Goal: Task Accomplishment & Management: Use online tool/utility

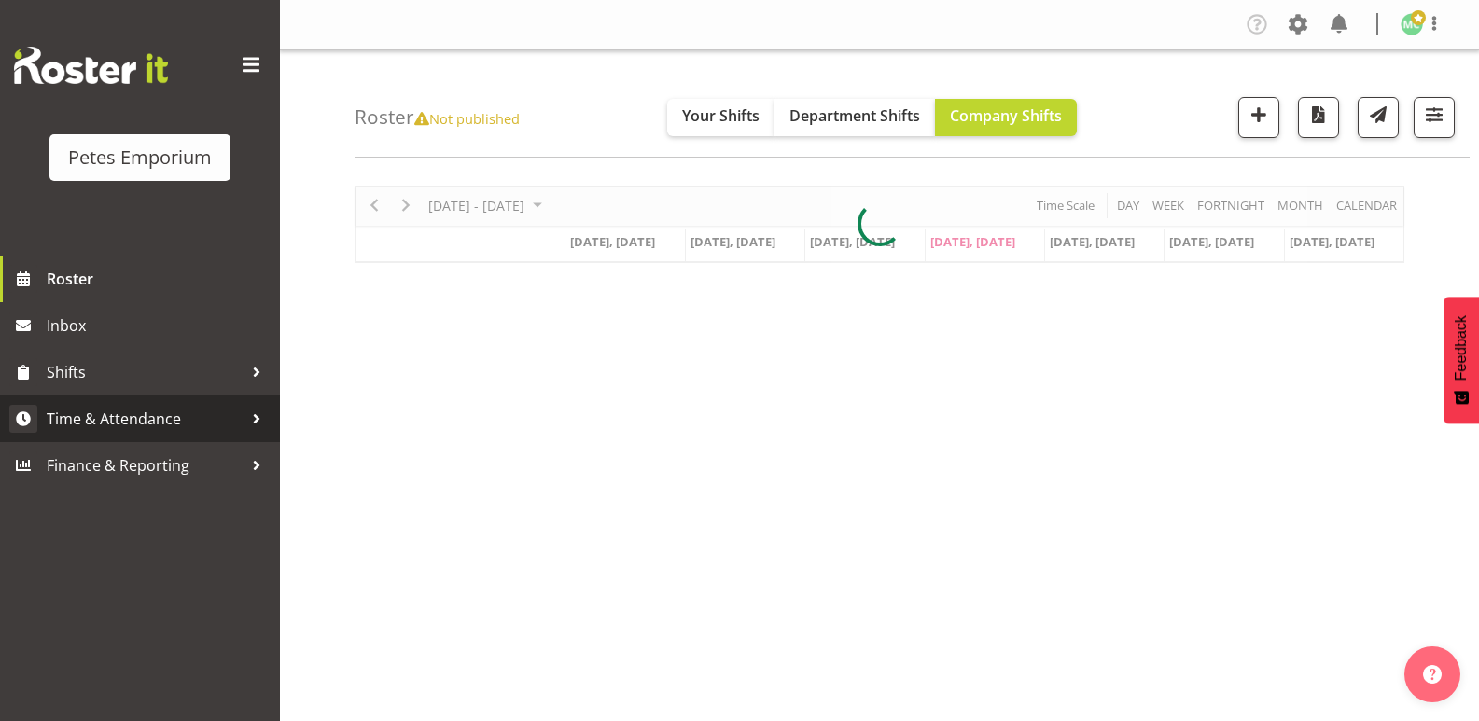
click at [180, 435] on link "Time & Attendance" at bounding box center [140, 419] width 280 height 47
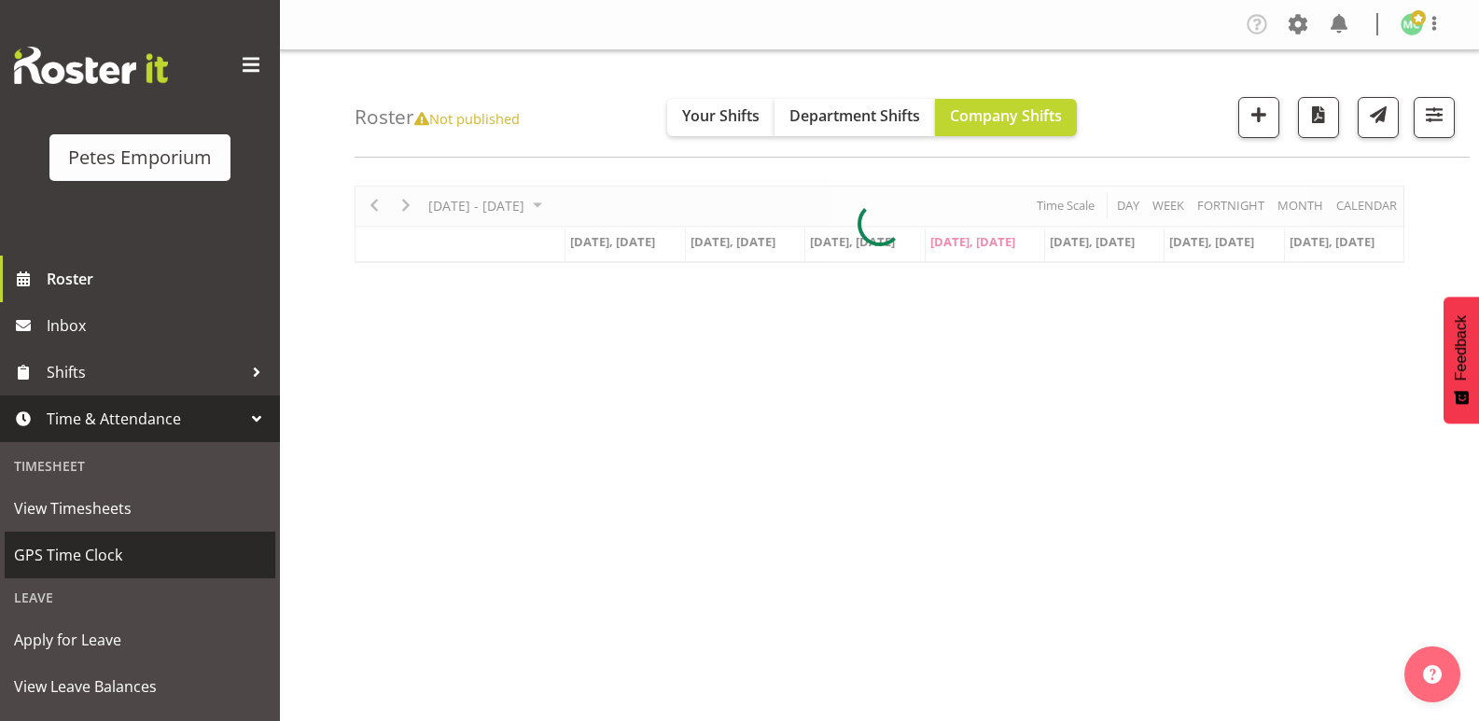
click at [133, 545] on span "GPS Time Clock" at bounding box center [140, 555] width 252 height 28
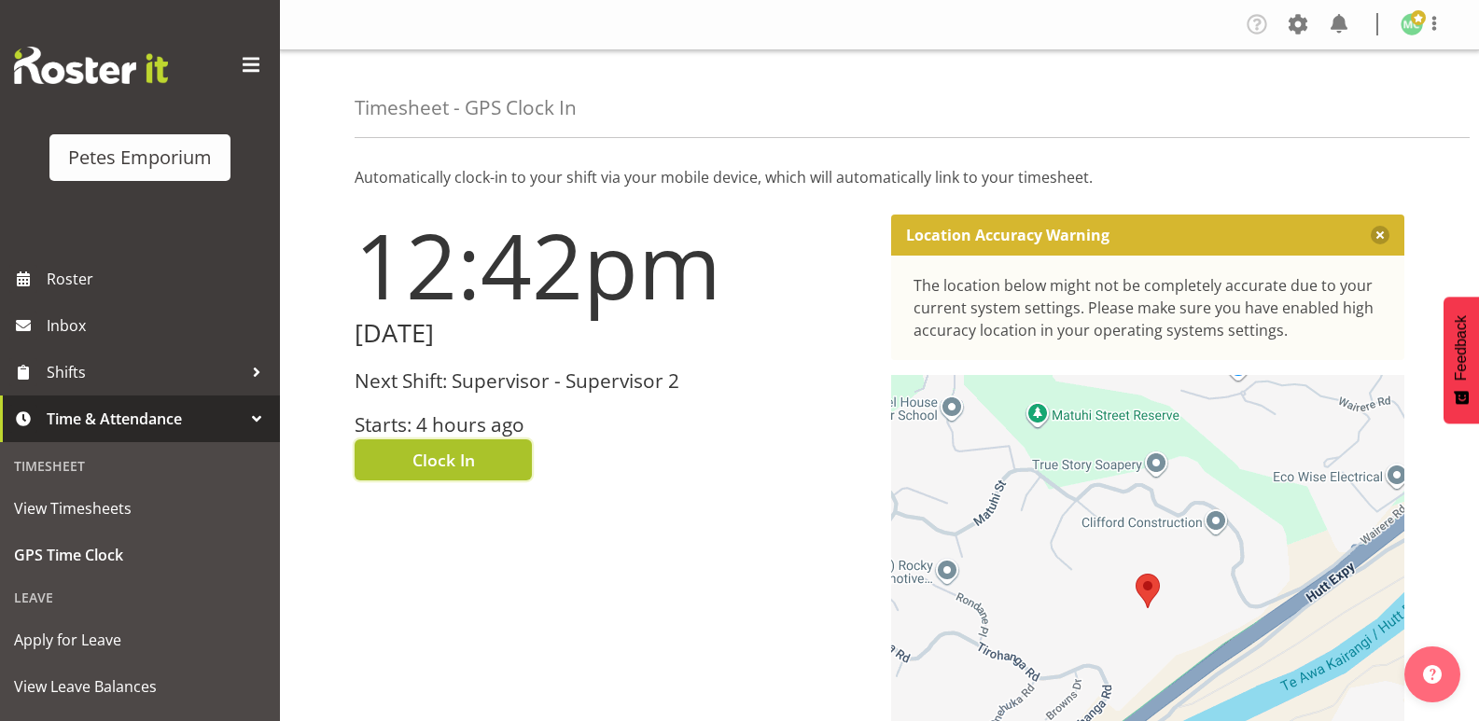
click at [483, 457] on button "Clock In" at bounding box center [443, 459] width 177 height 41
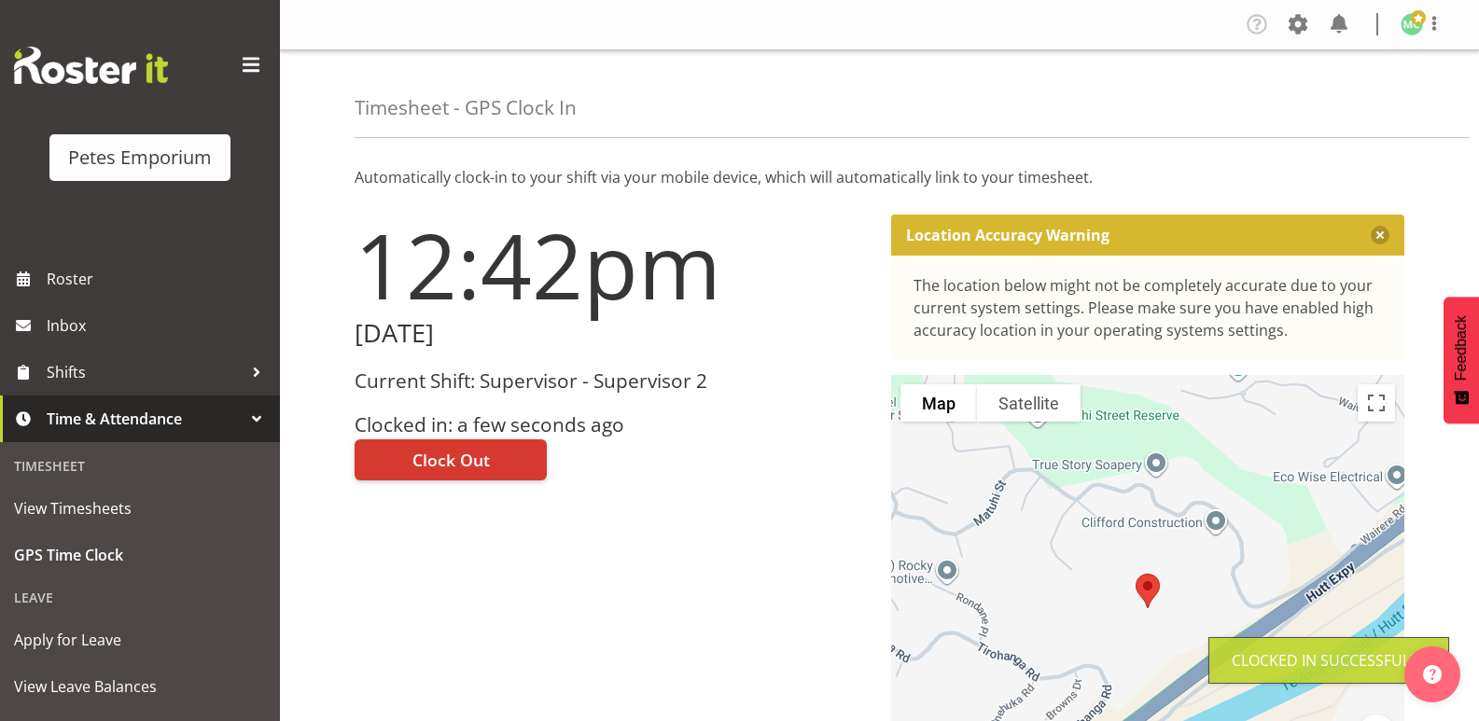
click at [1419, 31] on img at bounding box center [1412, 24] width 22 height 22
click at [1392, 104] on link "Log Out" at bounding box center [1355, 98] width 179 height 34
